Goal: Find specific page/section: Find specific page/section

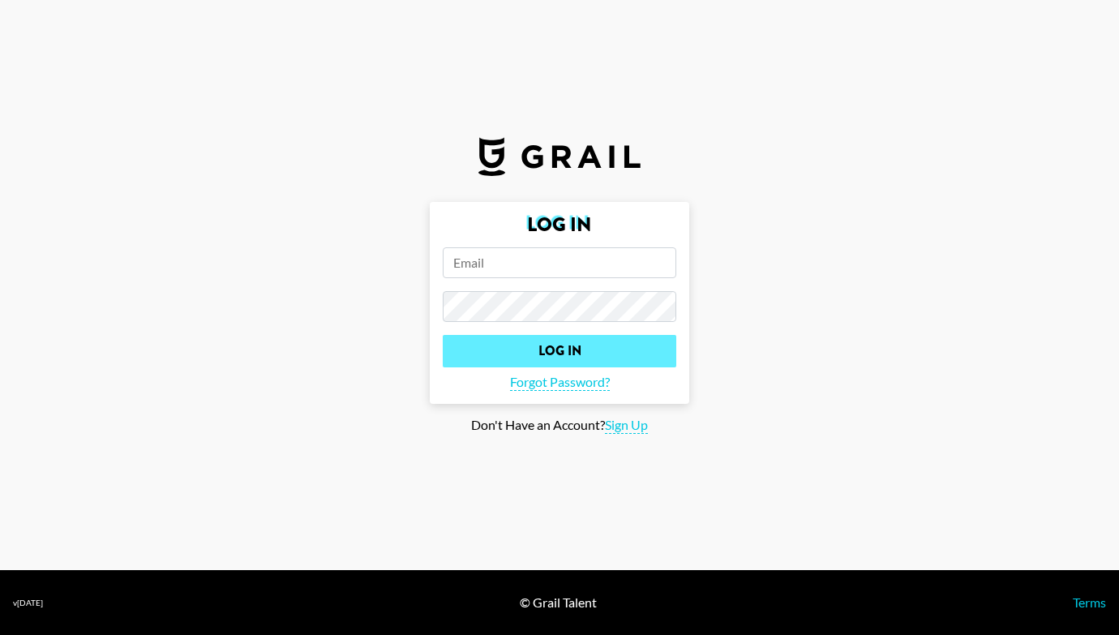
type input "[PERSON_NAME][EMAIL_ADDRESS][DOMAIN_NAME]"
click at [579, 353] on input "Log In" at bounding box center [559, 351] width 233 height 32
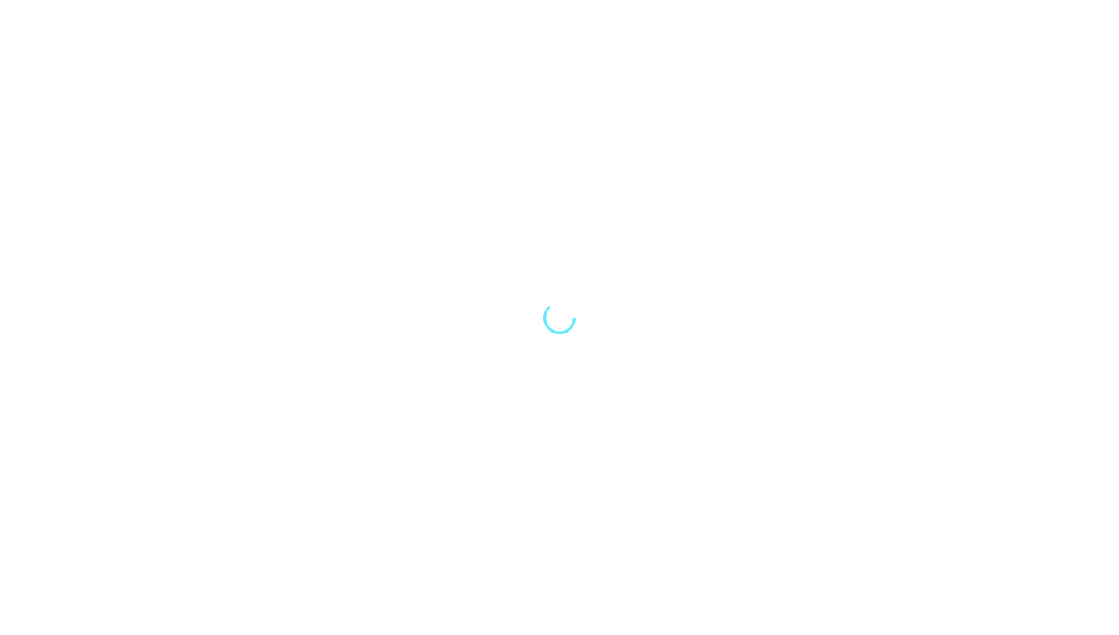
select select "Song"
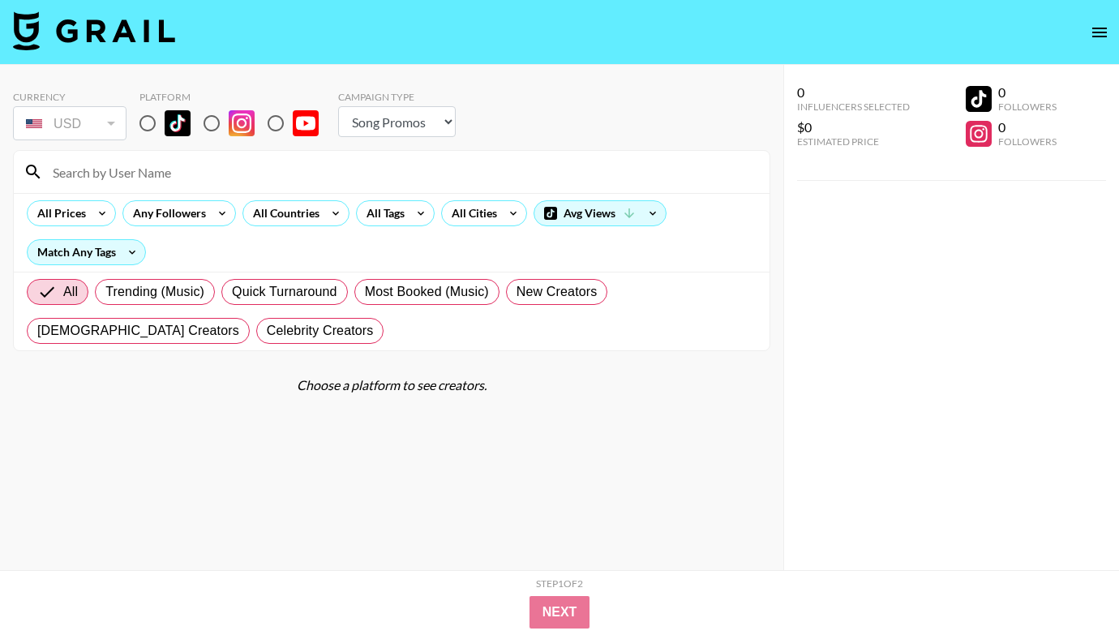
click at [133, 187] on div at bounding box center [391, 172] width 755 height 42
click at [139, 180] on input at bounding box center [401, 172] width 717 height 26
type input "jademonique"
click at [167, 117] on img at bounding box center [178, 123] width 26 height 26
click at [165, 117] on input "radio" at bounding box center [148, 123] width 34 height 34
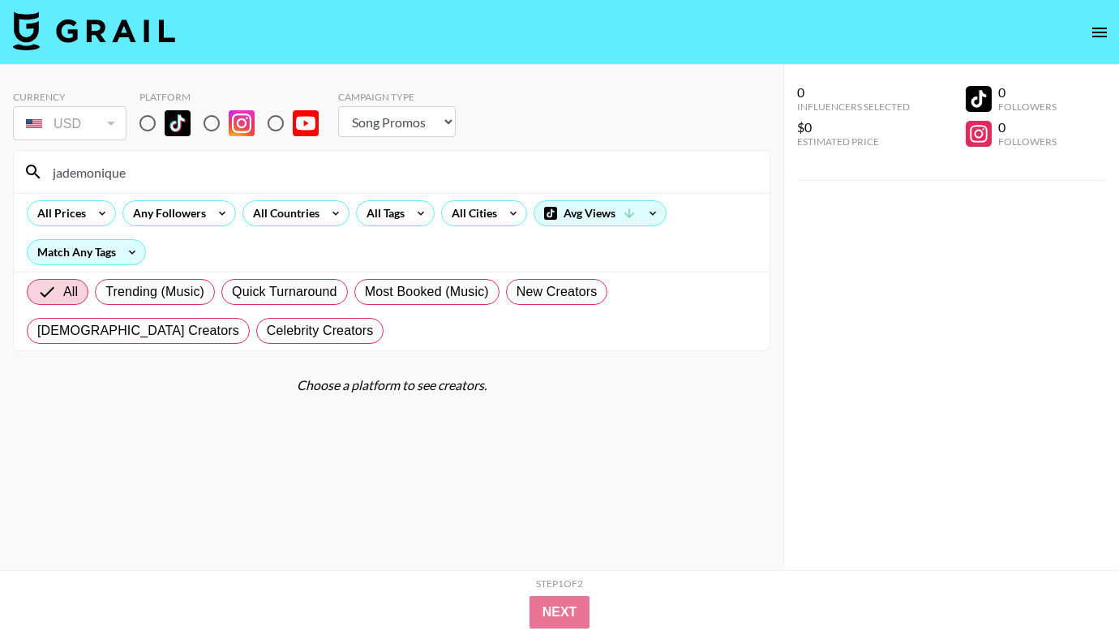
radio input "true"
click at [190, 174] on input "jademonique" at bounding box center [401, 172] width 717 height 26
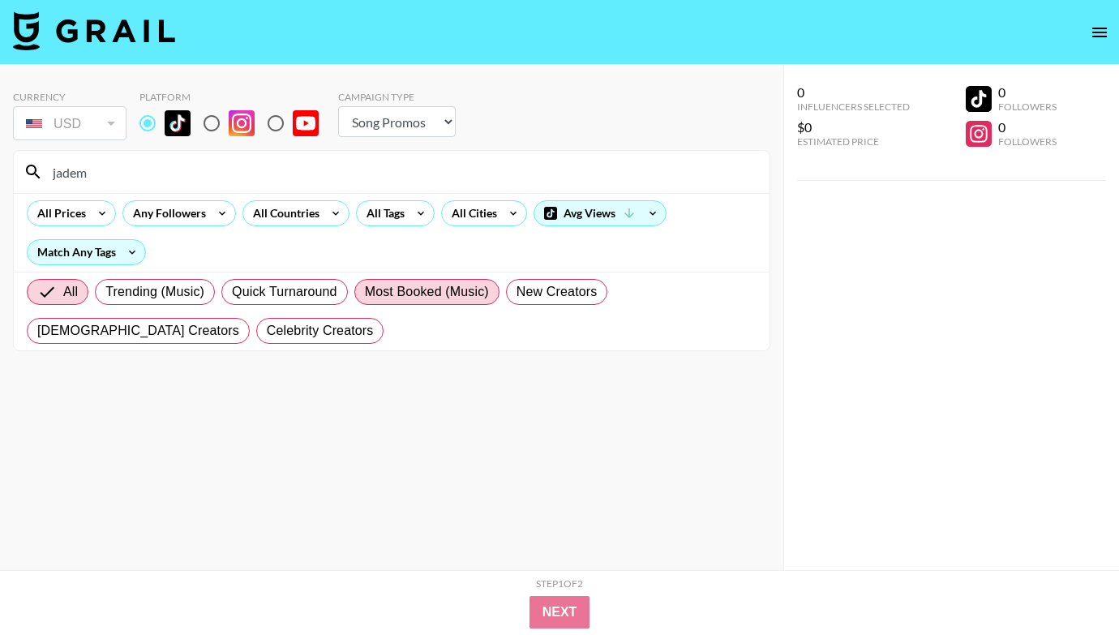
type input "jade"
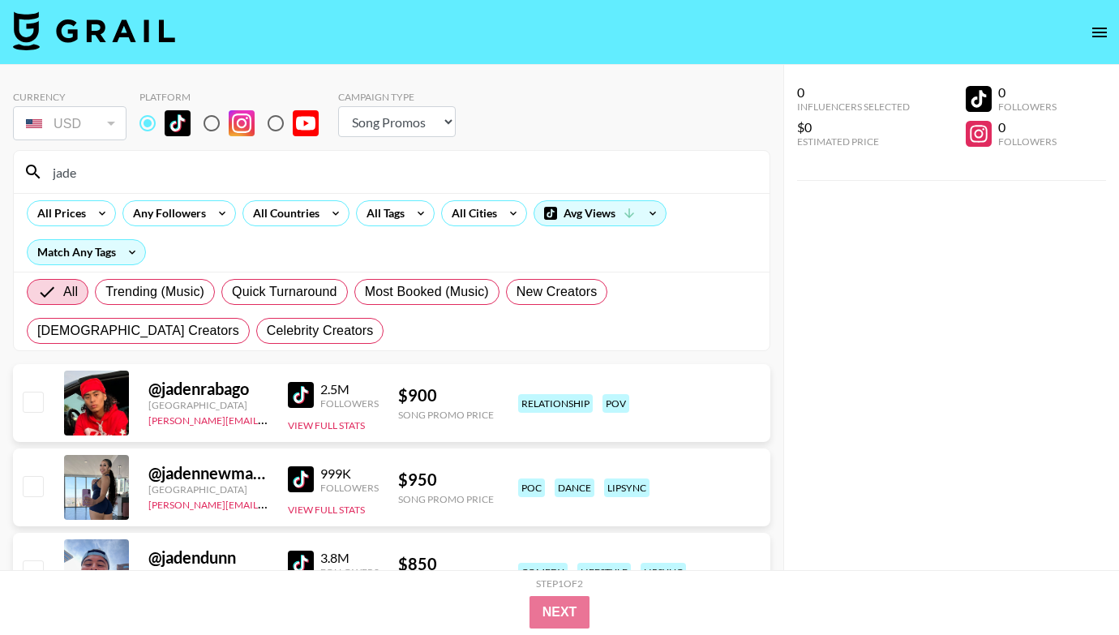
click at [234, 170] on input "jade" at bounding box center [401, 172] width 717 height 26
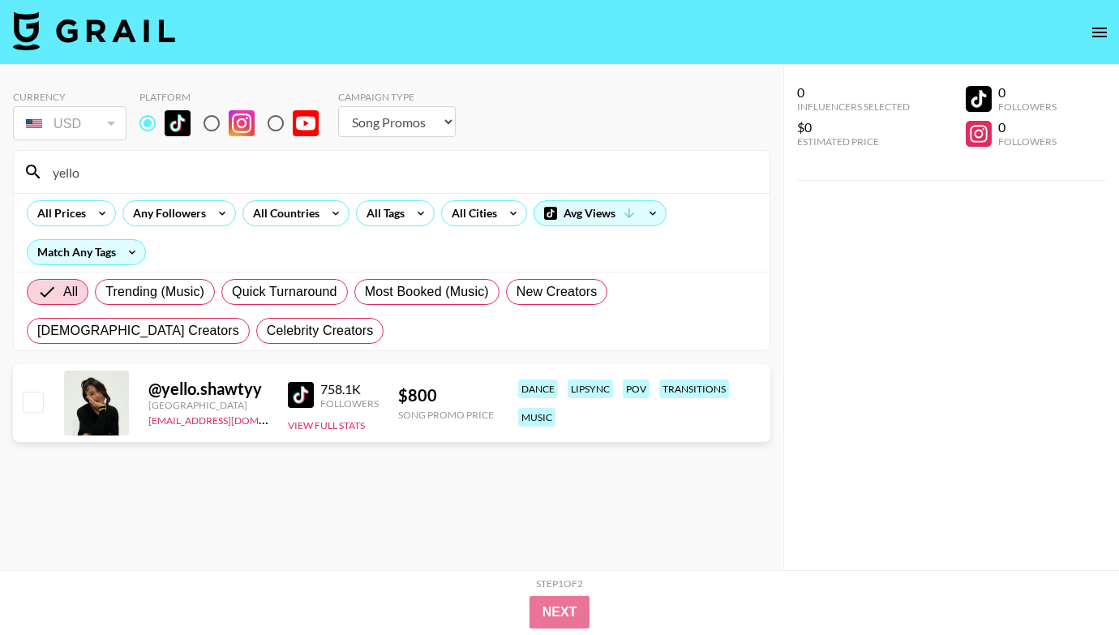
type input "yello"
